Goal: Task Accomplishment & Management: Manage account settings

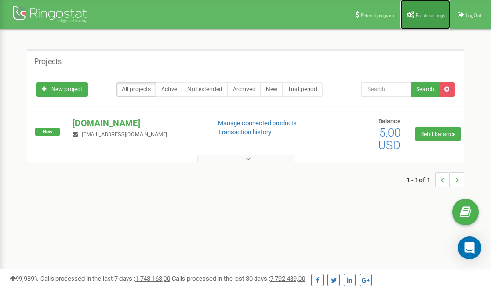
click at [424, 15] on span "Profile settings" at bounding box center [430, 15] width 30 height 5
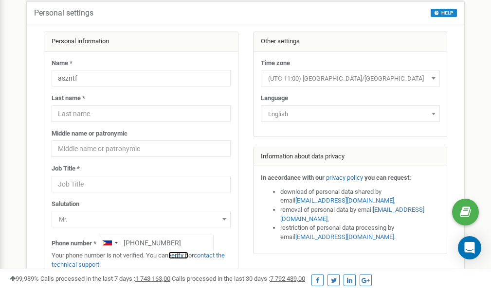
click at [181, 256] on link "verify it" at bounding box center [178, 255] width 20 height 7
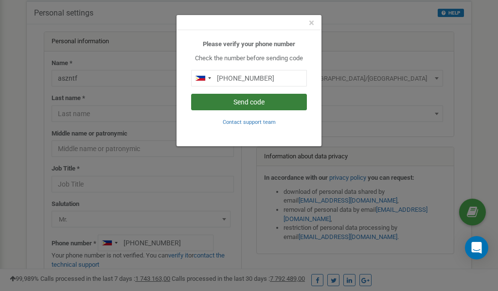
click at [259, 102] on button "Send code" at bounding box center [249, 102] width 116 height 17
